Goal: Find specific page/section: Find specific page/section

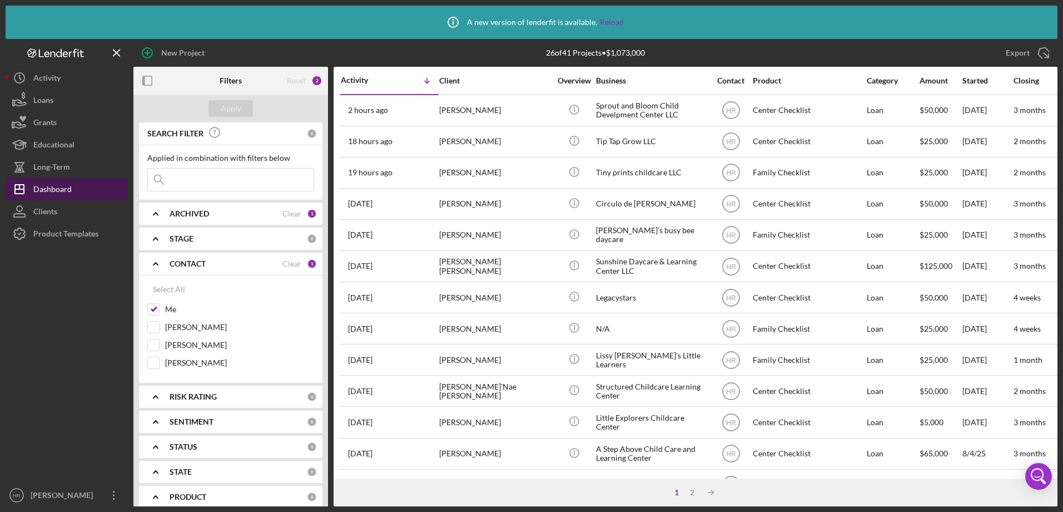
click at [53, 191] on div "Dashboard" at bounding box center [52, 190] width 38 height 25
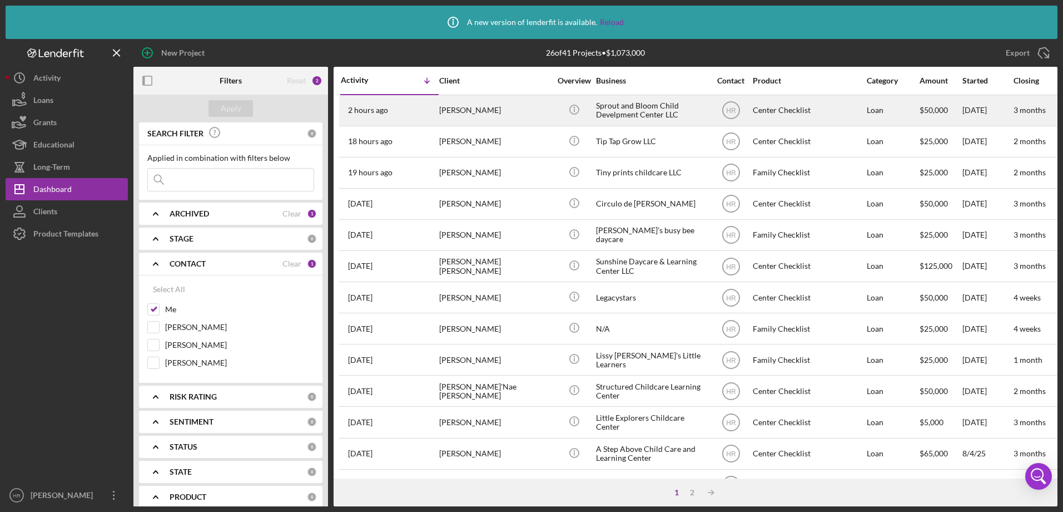
click at [639, 104] on div "Sprout and Bloom Child Develpment Center LLC" at bounding box center [651, 110] width 111 height 29
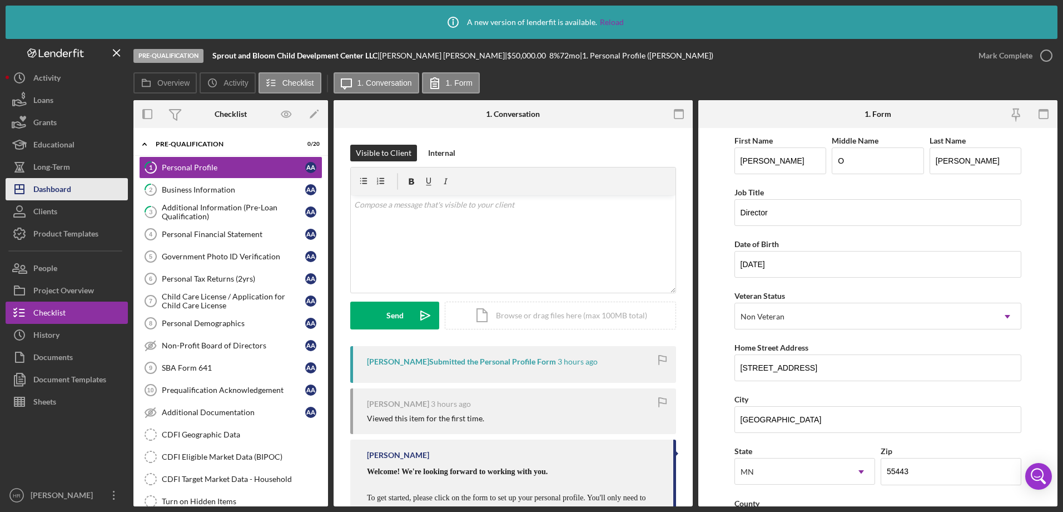
click at [47, 183] on div "Dashboard" at bounding box center [52, 190] width 38 height 25
